Goal: Register for event/course

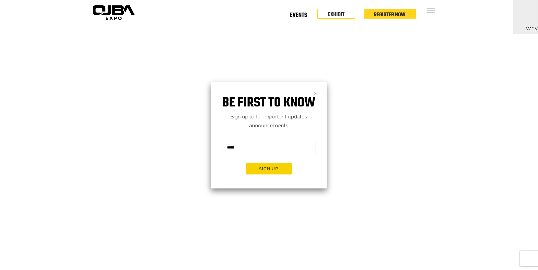
click at [297, 16] on link "Events" at bounding box center [298, 16] width 17 height 2
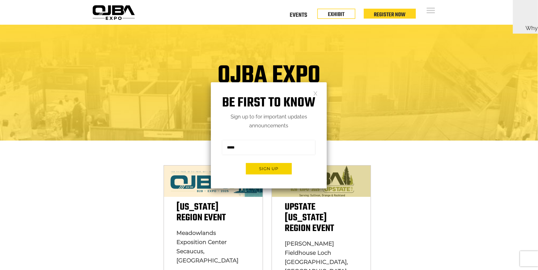
click at [316, 94] on link at bounding box center [315, 93] width 4 height 4
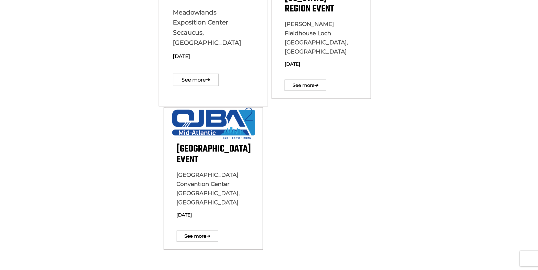
scroll to position [189, 0]
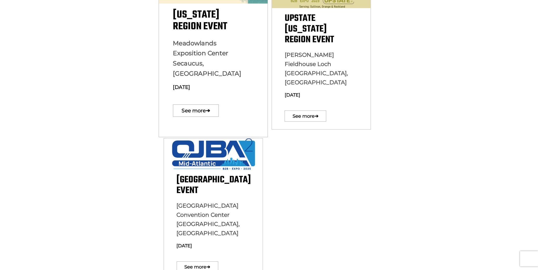
click at [196, 110] on div "New York Region Event Meadowlands Exposition Center Secaucus, NJ December 10, 2…" at bounding box center [212, 53] width 109 height 169
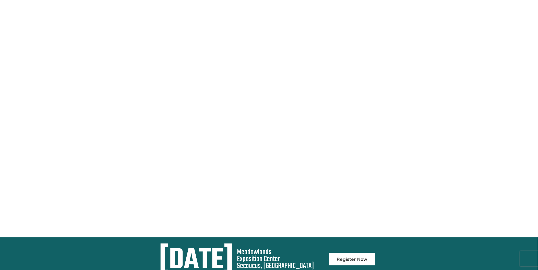
scroll to position [35, 0]
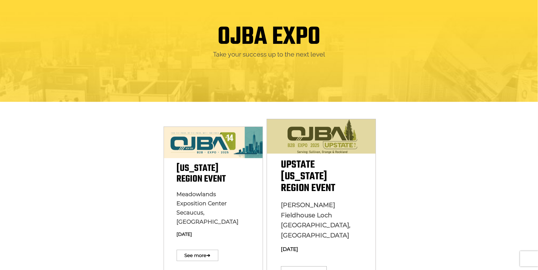
scroll to position [76, 0]
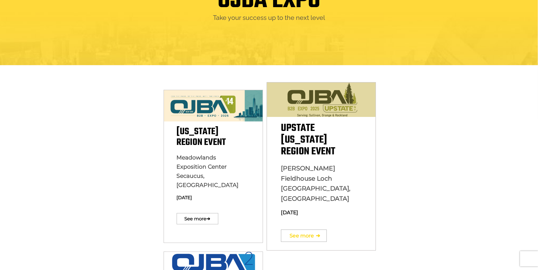
click at [307, 230] on link "See more ➔" at bounding box center [304, 236] width 46 height 12
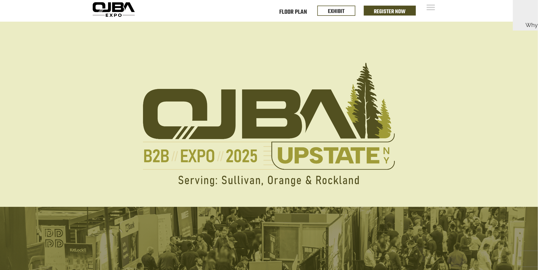
scroll to position [116, 0]
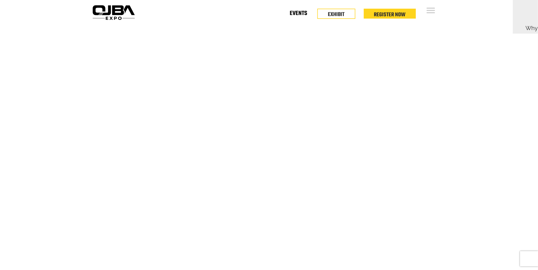
click at [298, 15] on link "Events" at bounding box center [298, 15] width 17 height 2
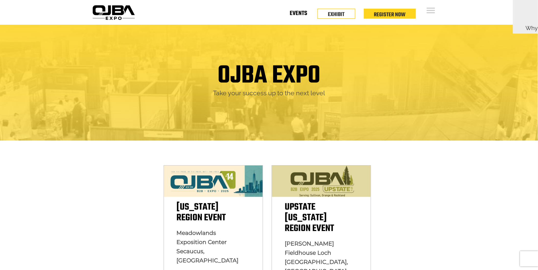
click at [305, 14] on link "Events" at bounding box center [298, 15] width 17 height 2
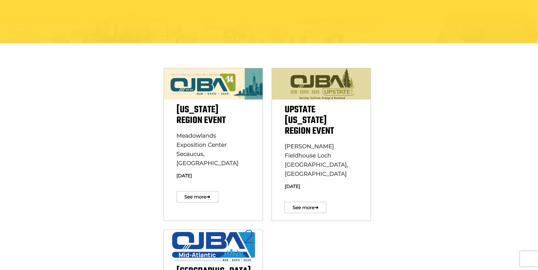
scroll to position [151, 0]
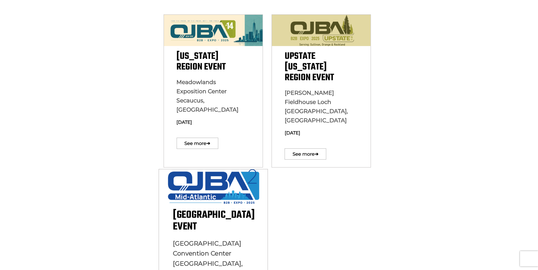
click at [214, 175] on img at bounding box center [213, 187] width 104 height 34
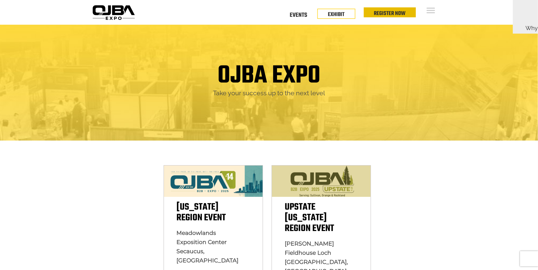
click at [389, 9] on link "Register Now" at bounding box center [390, 13] width 32 height 9
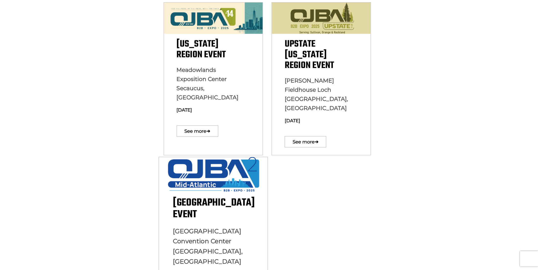
scroll to position [227, 0]
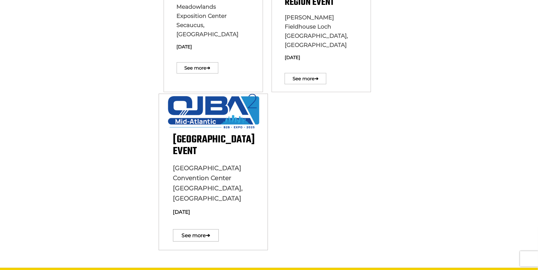
click at [228, 103] on img at bounding box center [213, 111] width 104 height 34
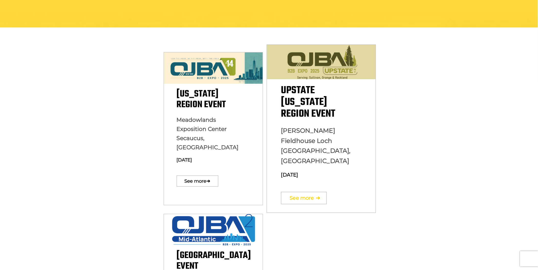
click at [304, 192] on link "See more ➔" at bounding box center [304, 198] width 46 height 12
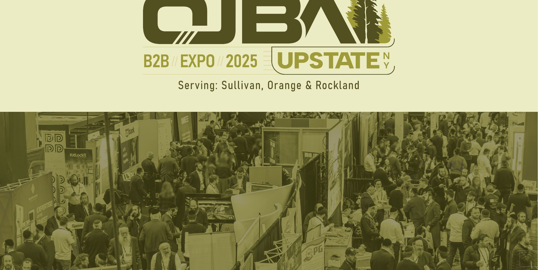
scroll to position [76, 0]
